Goal: Navigation & Orientation: Find specific page/section

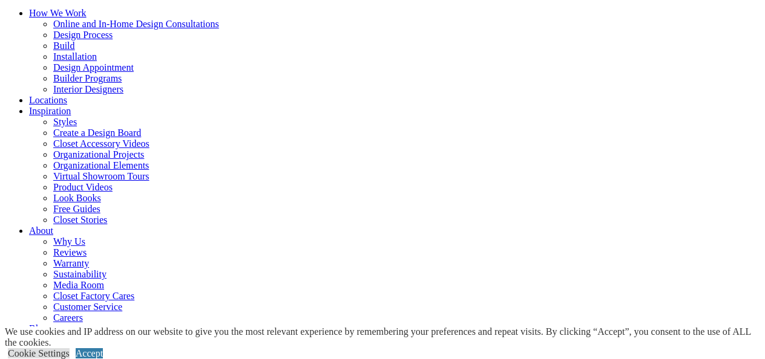
scroll to position [114, 0]
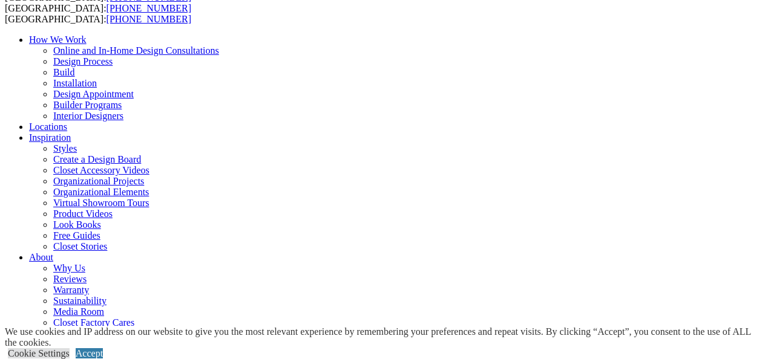
scroll to position [87, 0]
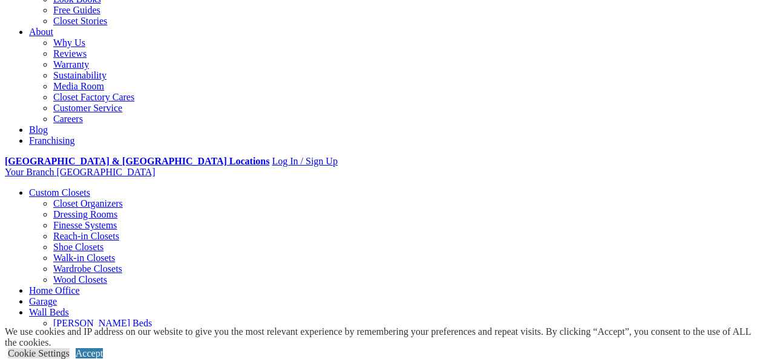
scroll to position [312, 0]
click at [103, 349] on link "Accept" at bounding box center [89, 354] width 27 height 10
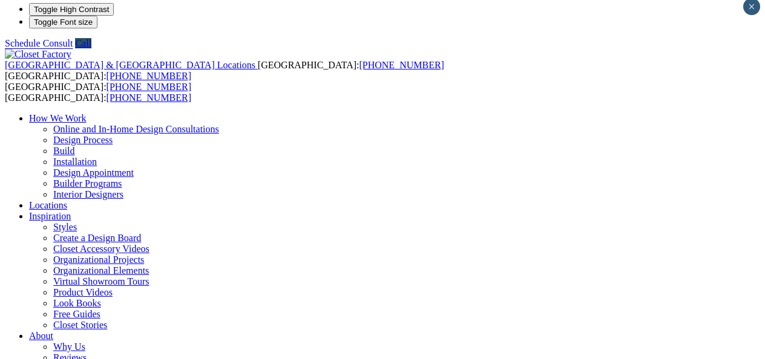
scroll to position [0, 0]
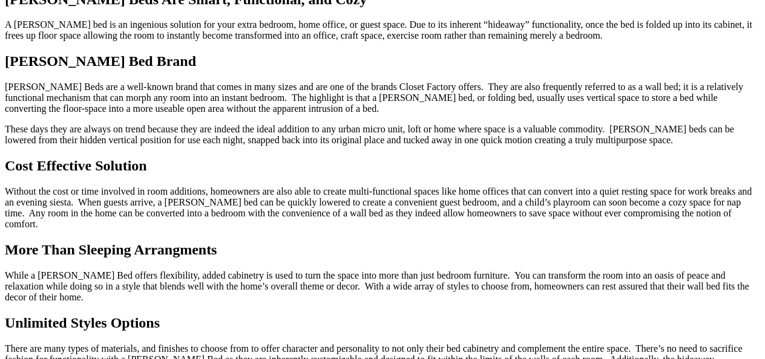
scroll to position [1170, 0]
